Goal: Information Seeking & Learning: Learn about a topic

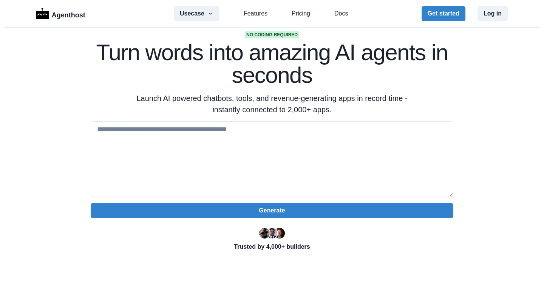
scroll to position [6, 0]
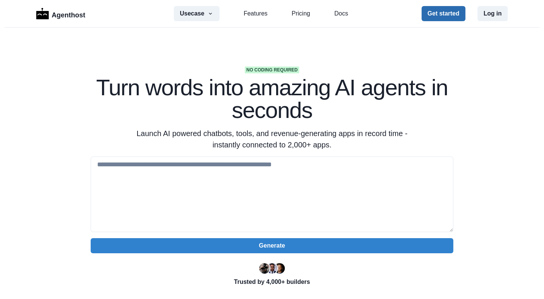
click at [452, 7] on button "Get started" at bounding box center [443, 13] width 44 height 15
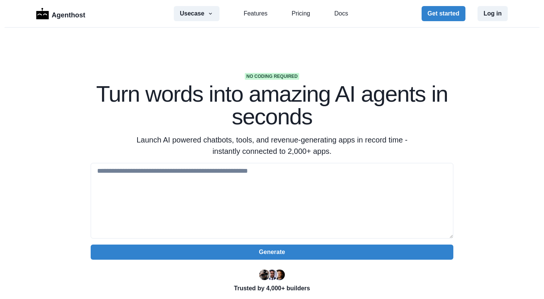
click at [304, 11] on link "Pricing" at bounding box center [300, 13] width 19 height 9
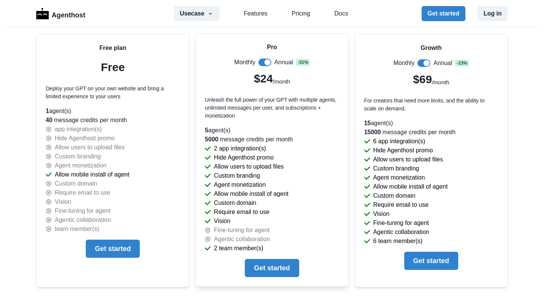
scroll to position [1623, 0]
